Goal: Use online tool/utility: Utilize a website feature to perform a specific function

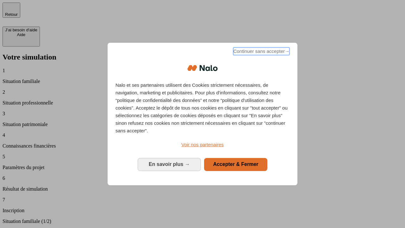
click at [261, 52] on span "Continuer sans accepter →" at bounding box center [261, 51] width 56 height 8
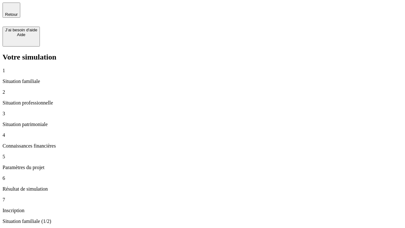
type input "30 000"
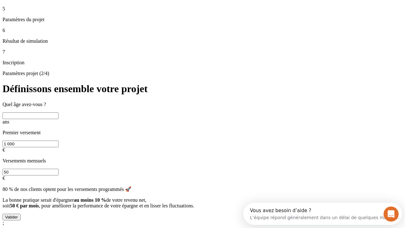
scroll to position [12, 0]
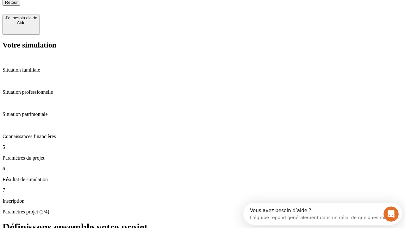
type input "25"
type input "1 000"
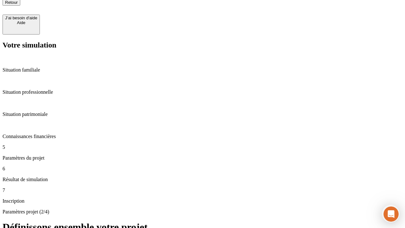
type input "640"
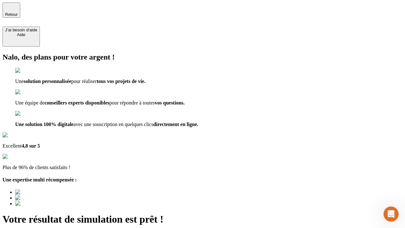
type input "[EMAIL_ADDRESS][PERSON_NAME][DOMAIN_NAME]"
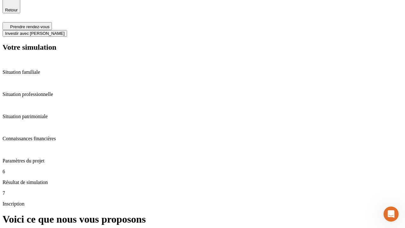
click at [65, 31] on span "Investir avec [PERSON_NAME]" at bounding box center [34, 33] width 59 height 5
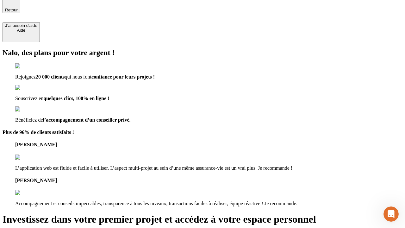
scroll to position [4, 0]
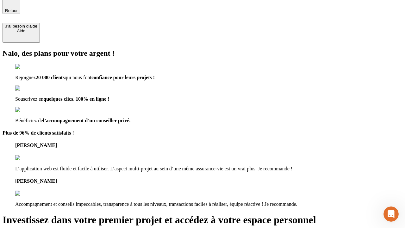
type input "[PERSON_NAME][EMAIL_ADDRESS][DOMAIN_NAME]"
